Goal: Complete application form

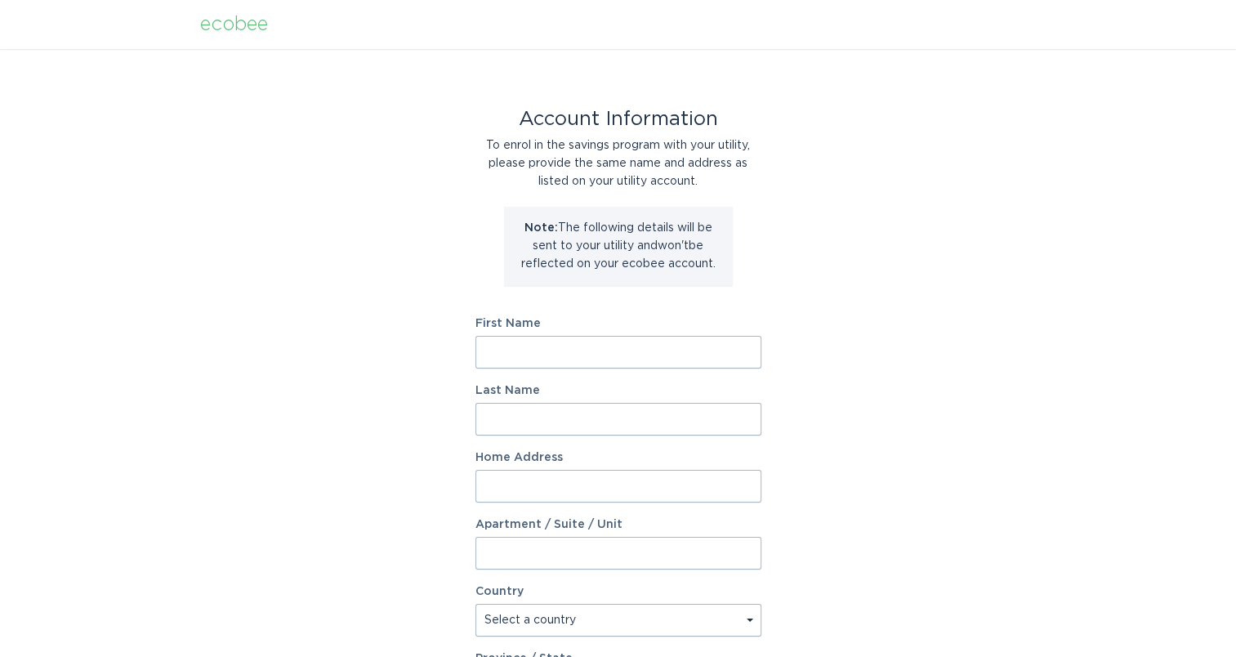
click at [555, 355] on input "First Name" at bounding box center [618, 352] width 286 height 33
type input "John"
type input "Janowski"
type input "424 Dune Ridge South"
select select "US"
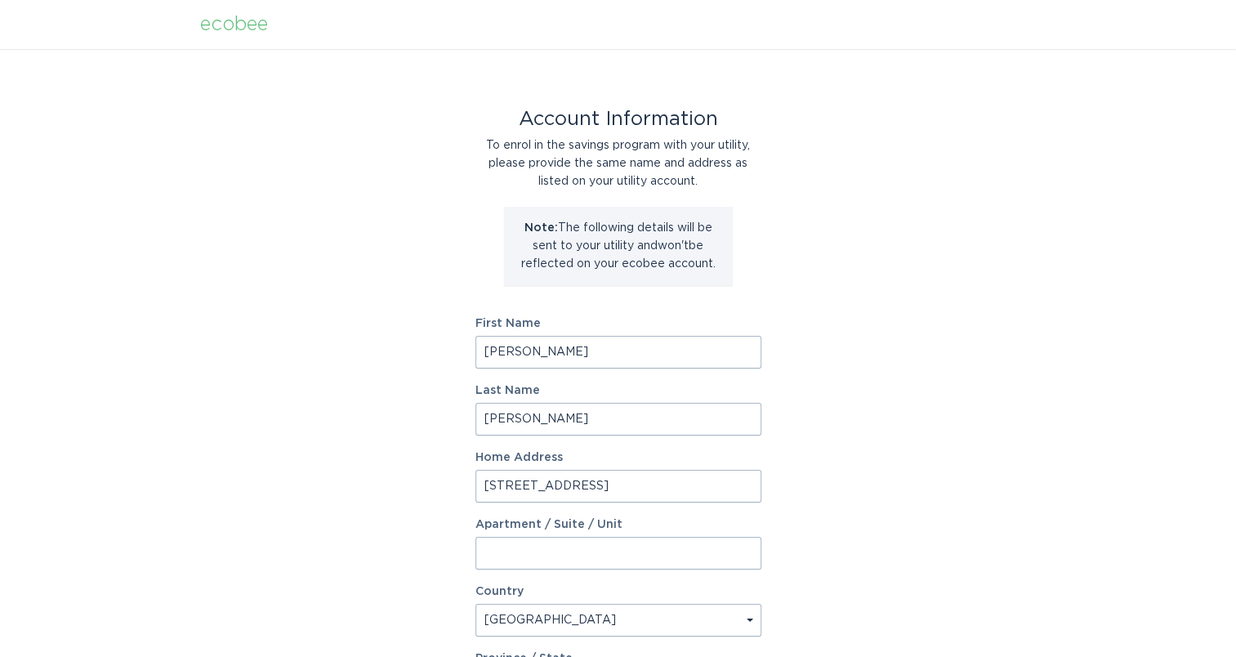
type input "Saint Joseph"
type input "49085"
select select "MI"
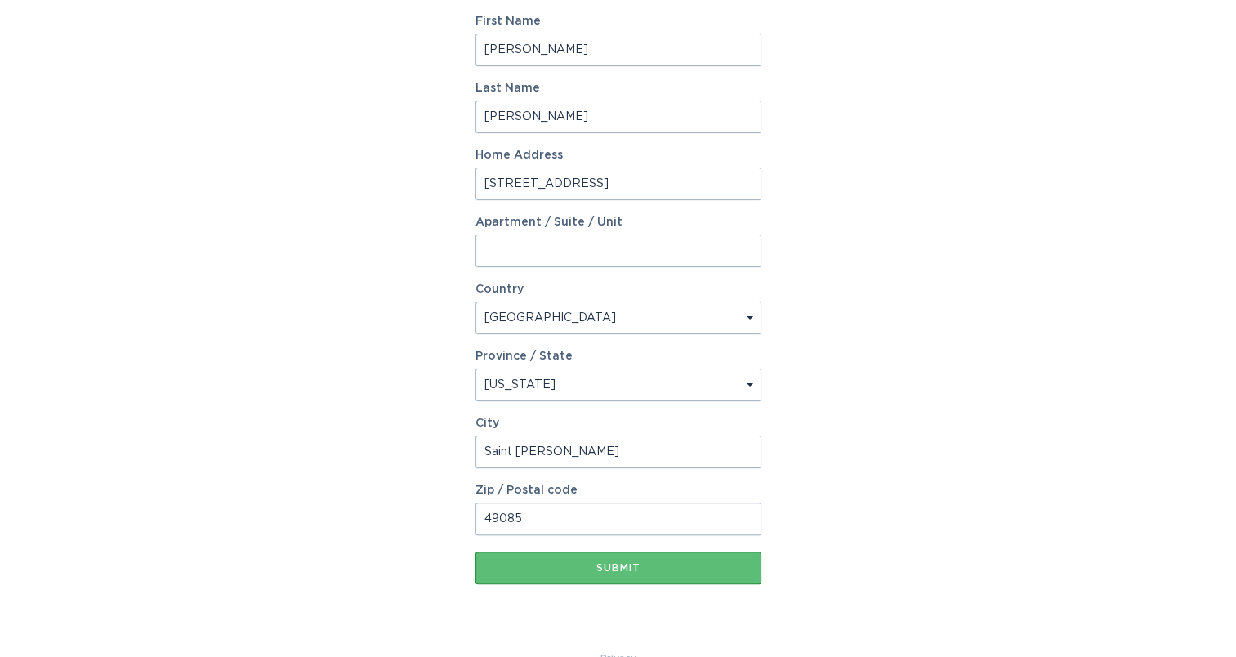
scroll to position [305, 0]
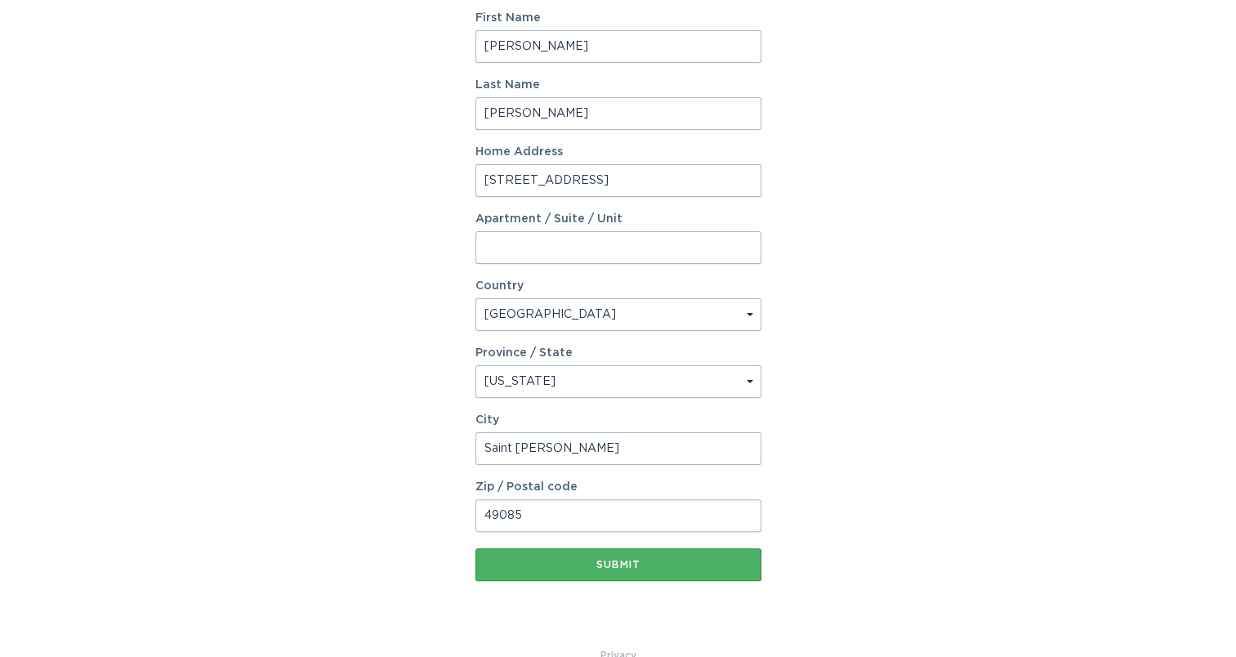
type input "John"
click at [623, 576] on button "Submit" at bounding box center [618, 564] width 286 height 33
